Goal: Transaction & Acquisition: Subscribe to service/newsletter

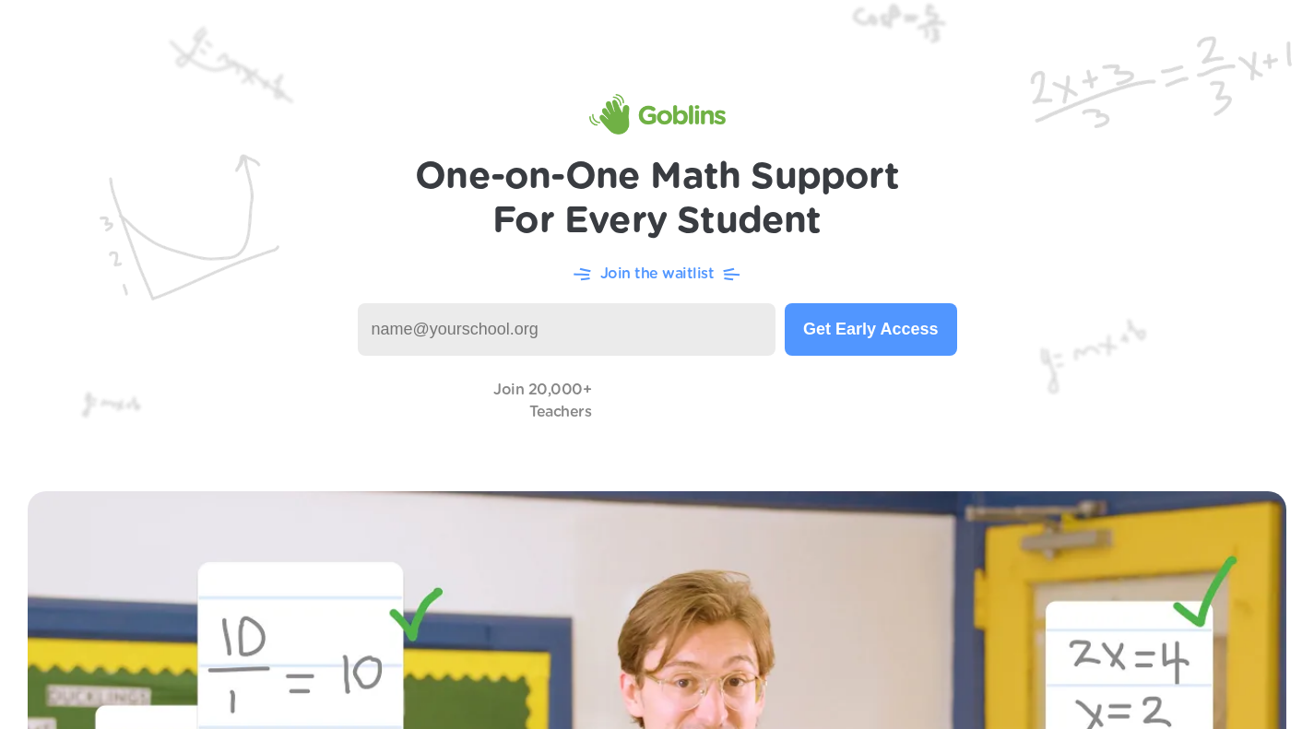
click at [463, 325] on input at bounding box center [567, 329] width 419 height 53
type input "[EMAIL_ADDRESS][DOMAIN_NAME]"
click at [843, 330] on button "Get Early Access" at bounding box center [870, 329] width 171 height 53
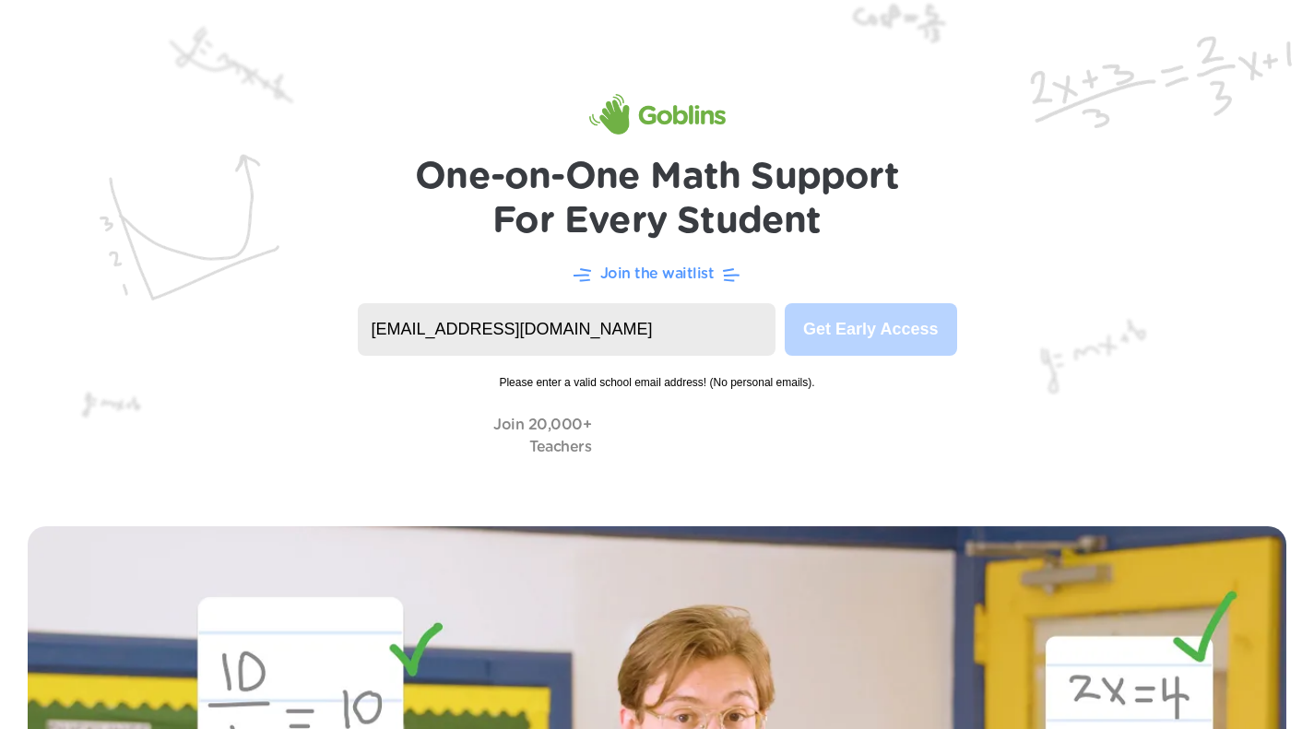
click at [560, 327] on input "[EMAIL_ADDRESS][DOMAIN_NAME]" at bounding box center [567, 329] width 419 height 53
click at [887, 420] on div "Join 20,000+ Teachers" at bounding box center [657, 435] width 1240 height 53
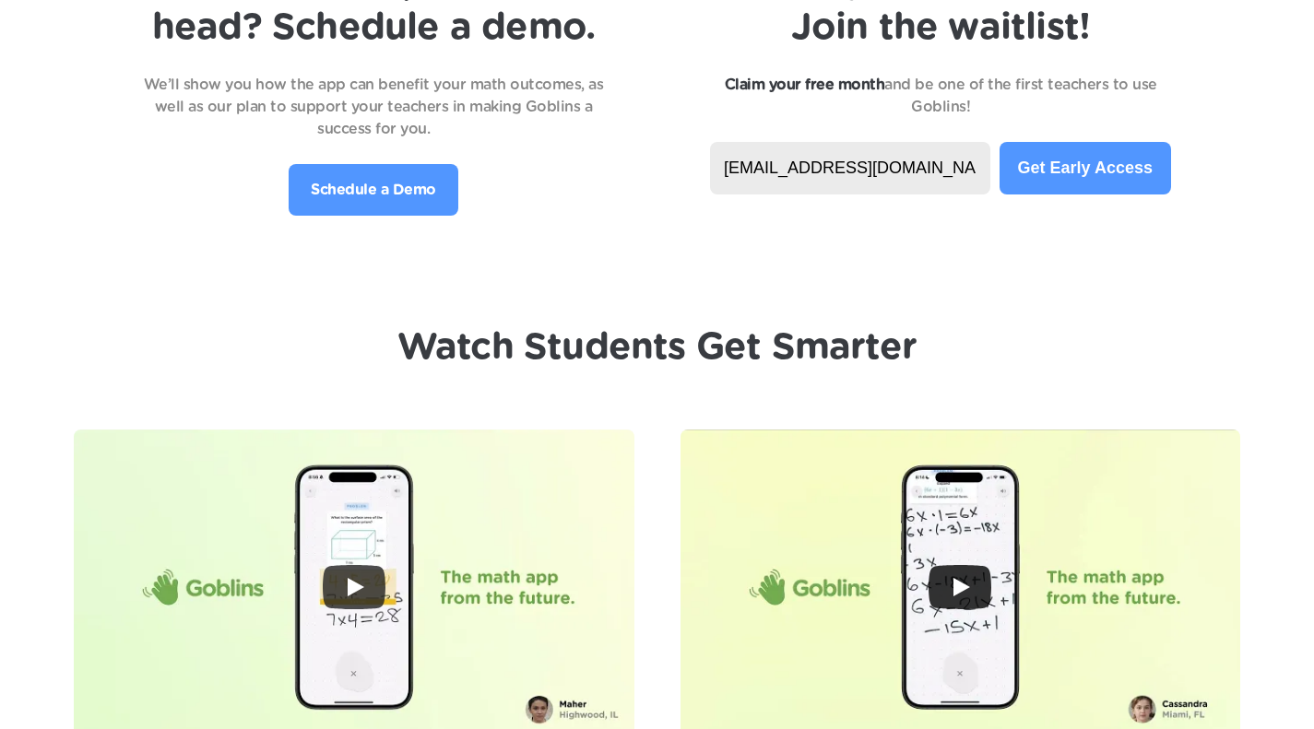
scroll to position [3964, 0]
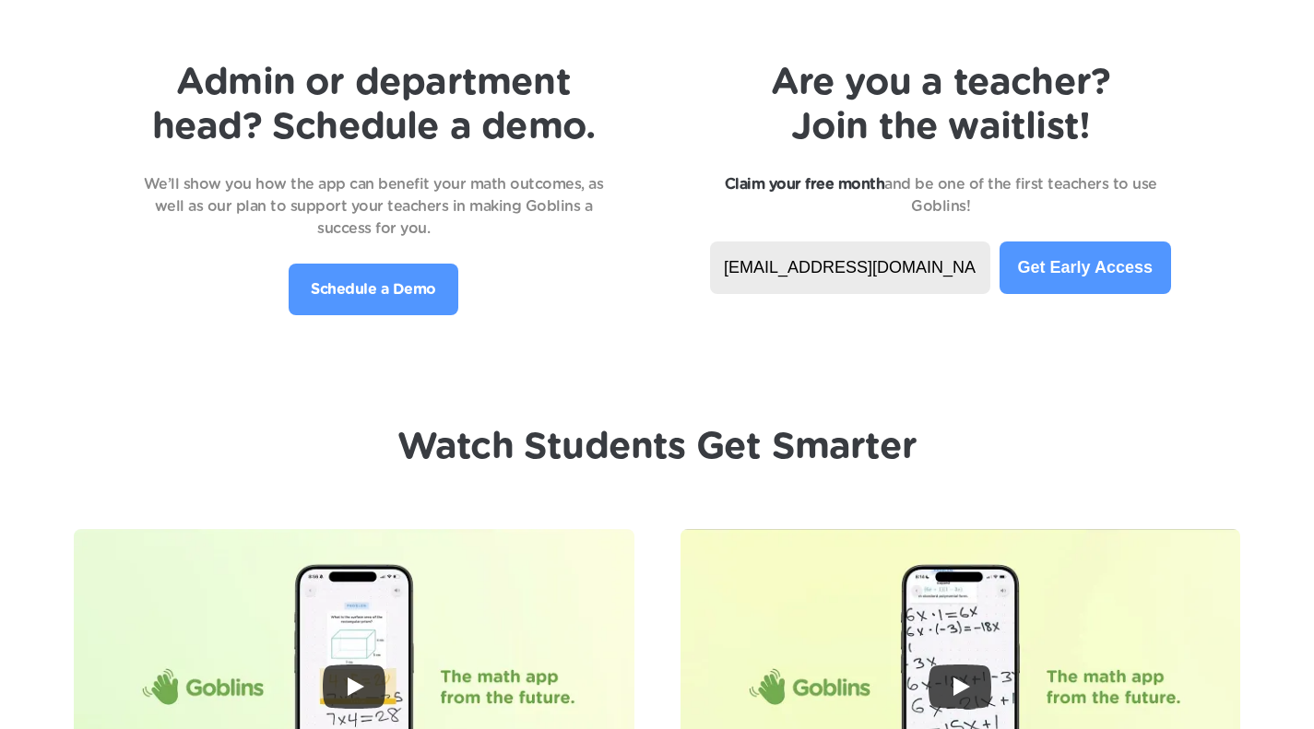
click at [1043, 268] on button "Get Early Access" at bounding box center [1084, 268] width 171 height 53
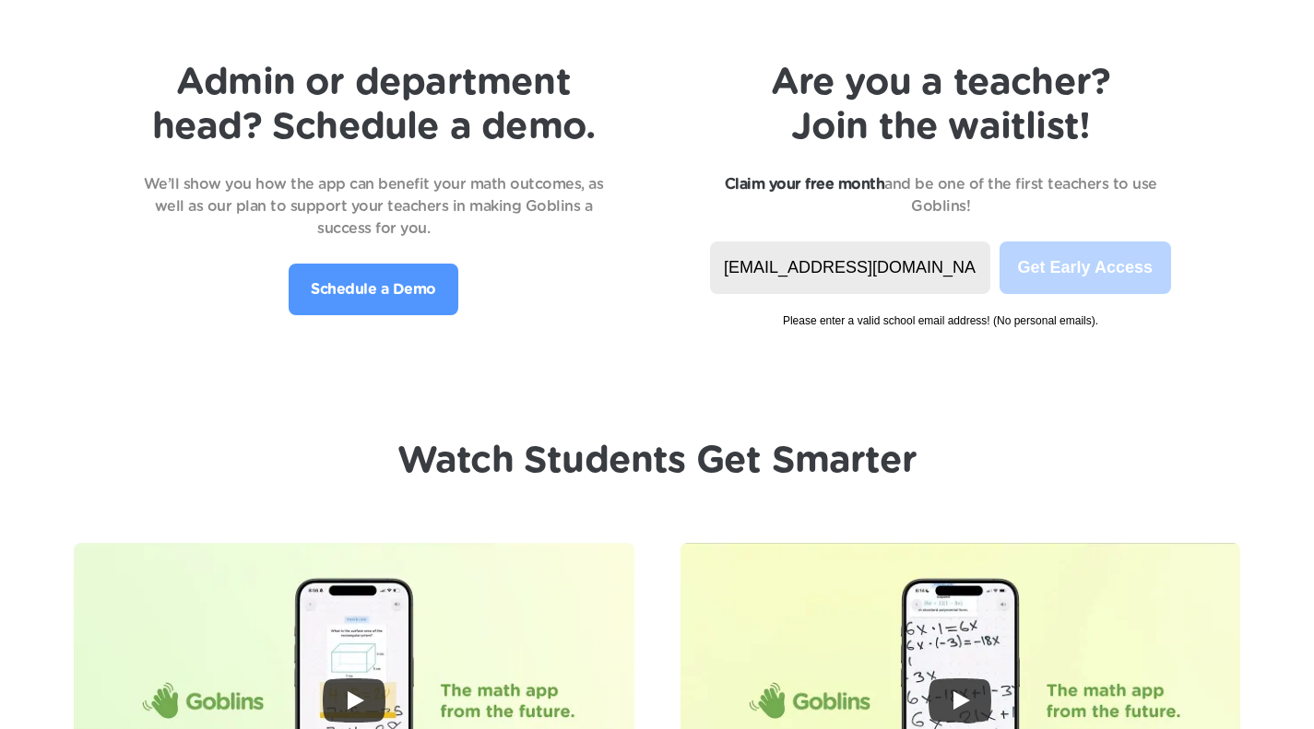
click at [908, 276] on input "[EMAIL_ADDRESS][DOMAIN_NAME]" at bounding box center [850, 268] width 280 height 53
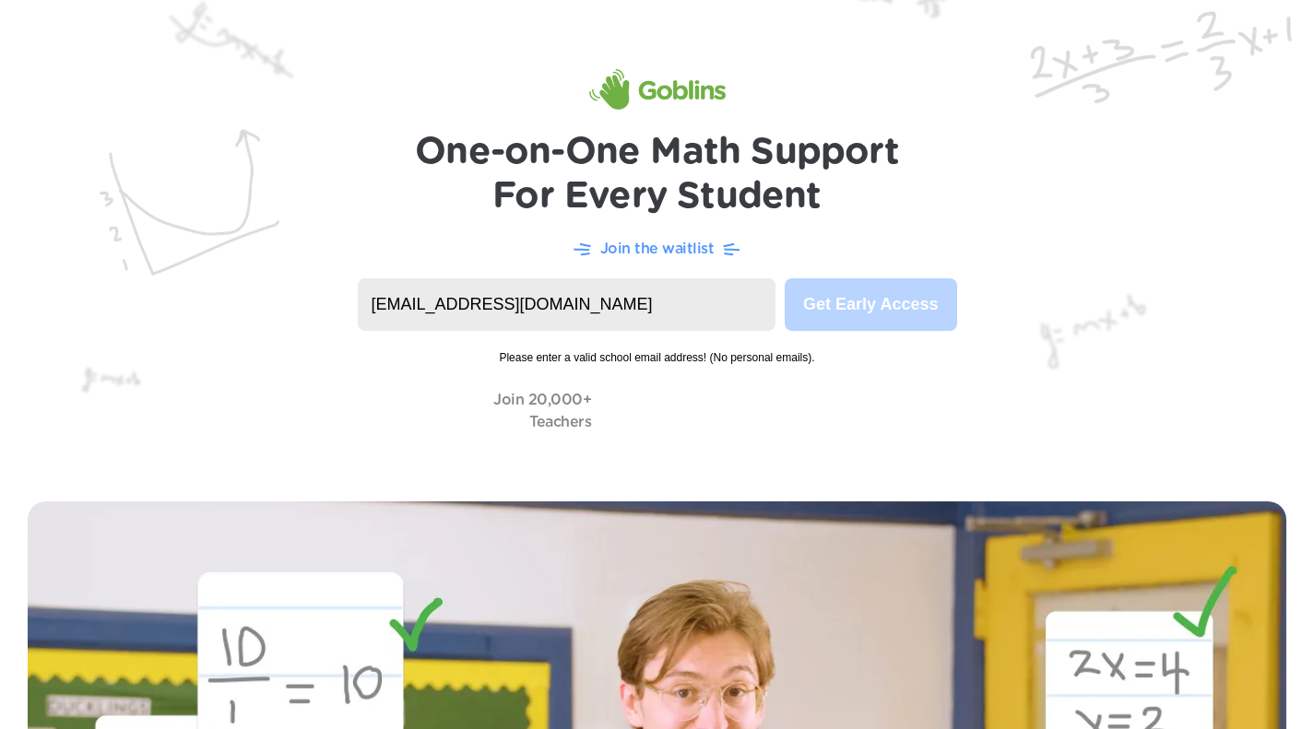
scroll to position [0, 0]
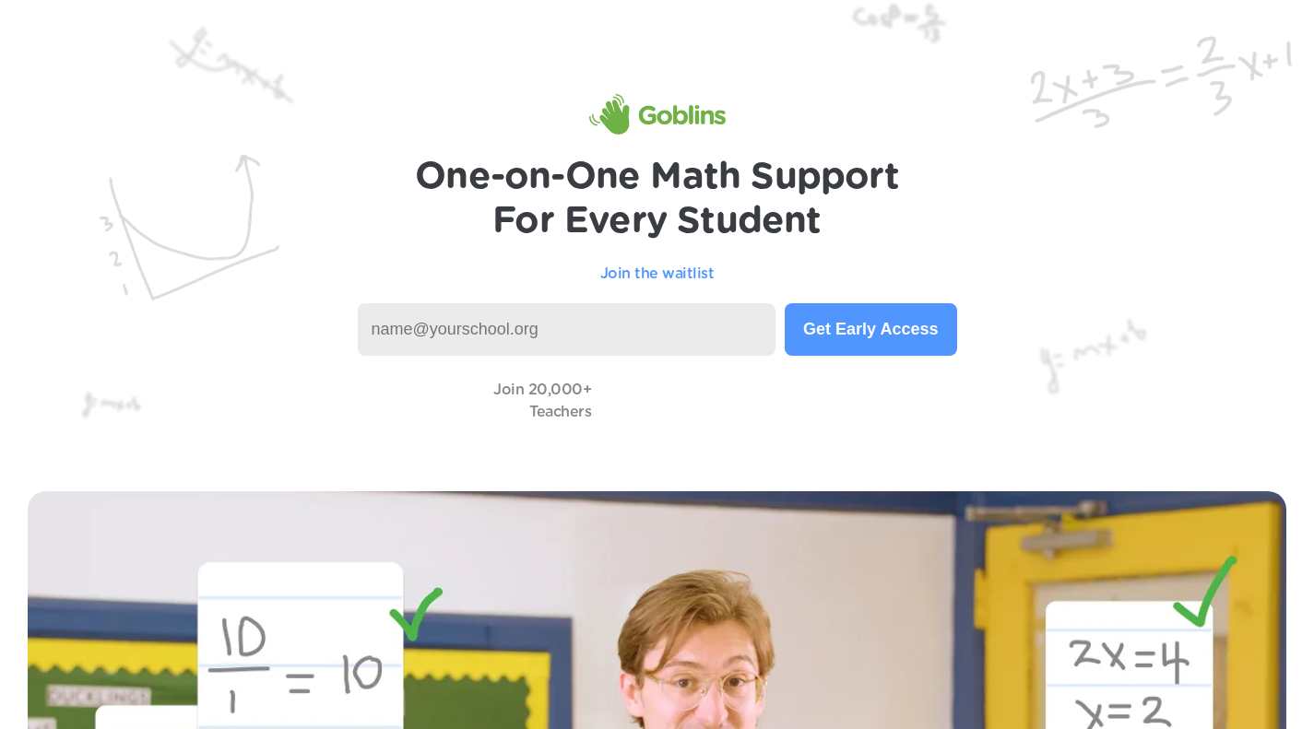
click at [479, 330] on input at bounding box center [567, 329] width 419 height 53
type input "[EMAIL_ADDRESS][DOMAIN_NAME]"
